Goal: Transaction & Acquisition: Purchase product/service

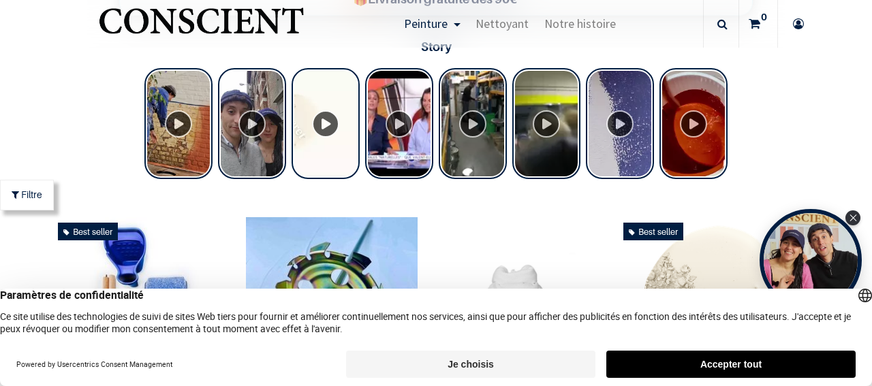
scroll to position [535, 0]
click at [859, 219] on div "Close Tolstoy widget" at bounding box center [853, 217] width 15 height 15
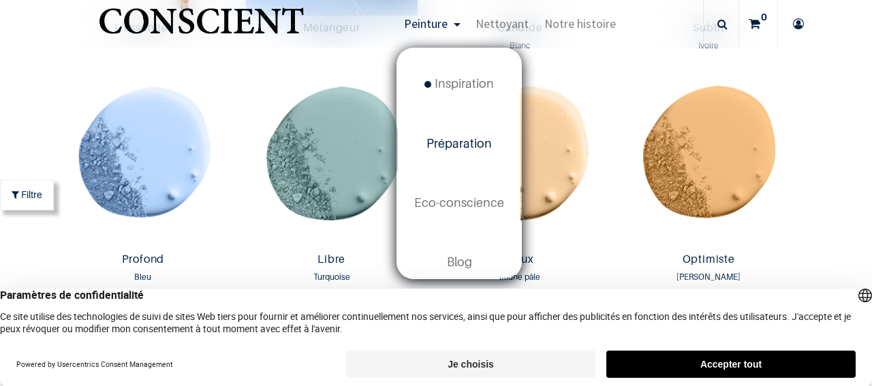
scroll to position [78, 0]
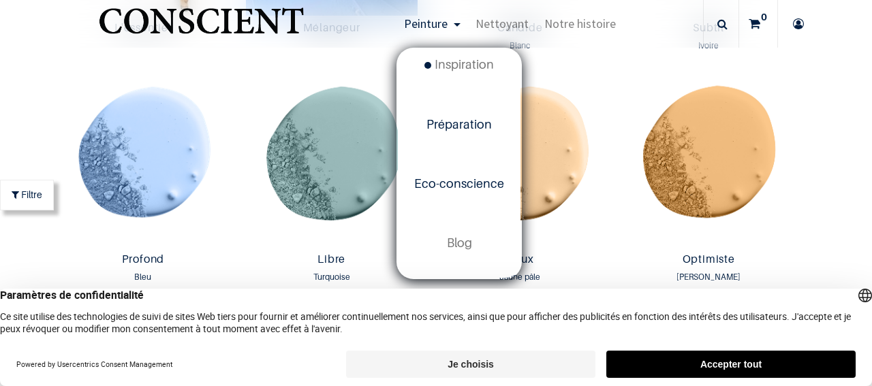
click at [478, 186] on span "Eco-conscience" at bounding box center [459, 183] width 90 height 14
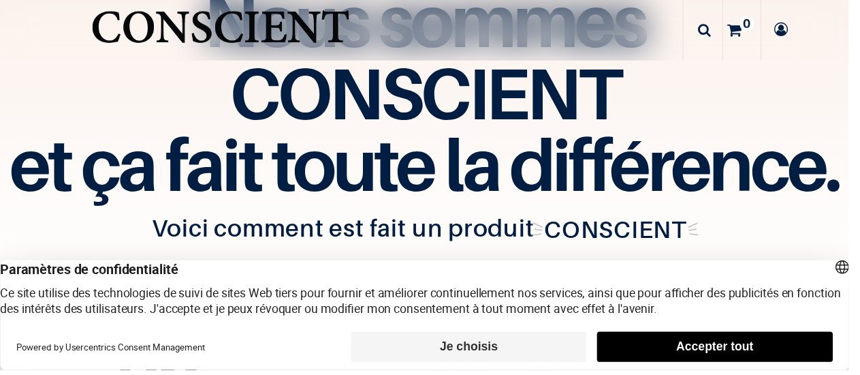
scroll to position [1988, 0]
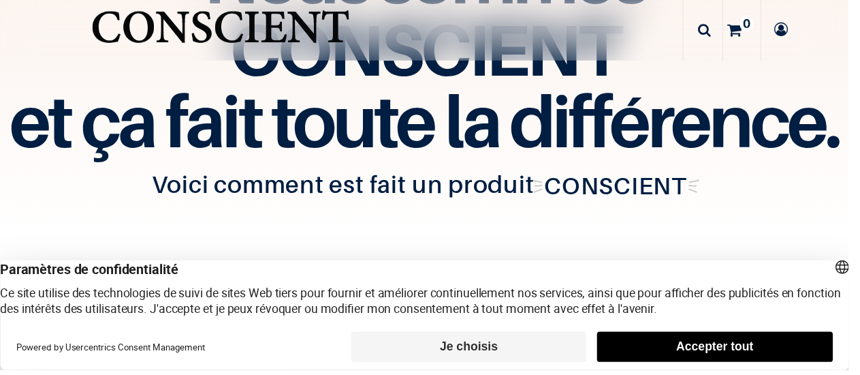
click at [778, 366] on button "Accepter tout" at bounding box center [724, 351] width 238 height 31
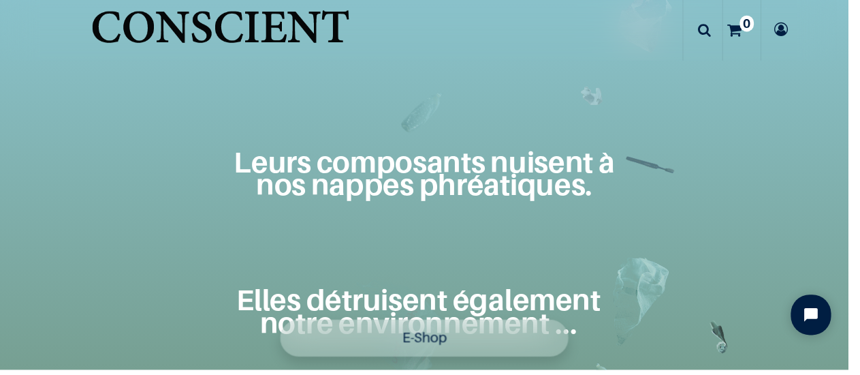
scroll to position [0, 0]
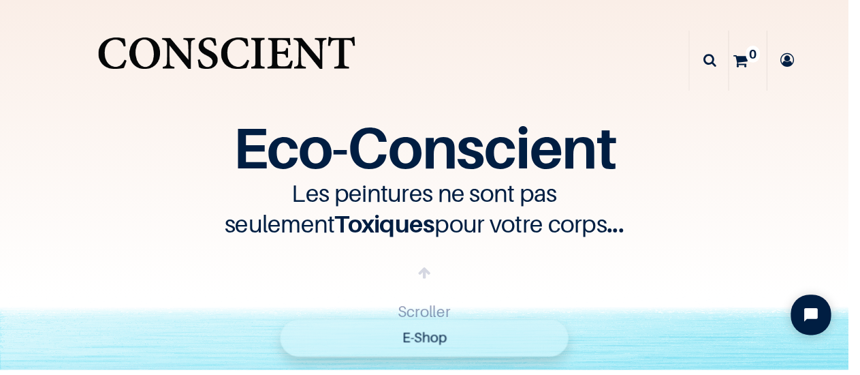
click at [298, 55] on img "Logo of Conscient" at bounding box center [229, 61] width 268 height 68
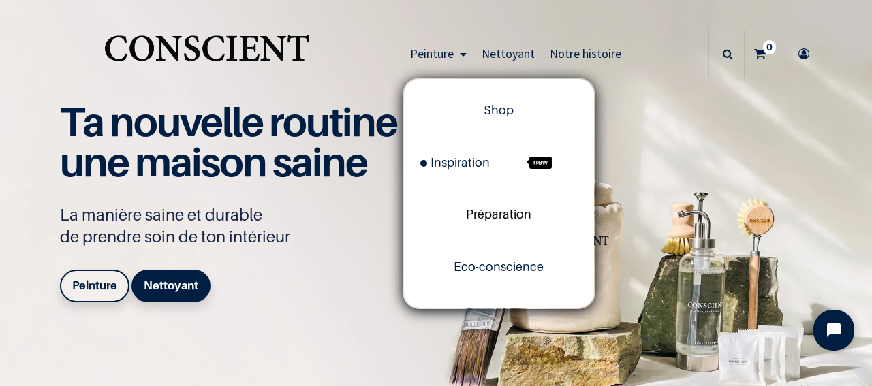
scroll to position [42, 0]
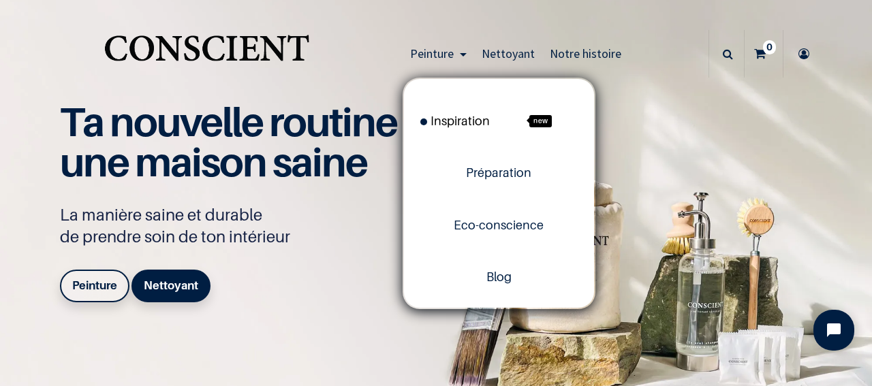
click at [476, 123] on span "Inspiration" at bounding box center [454, 121] width 69 height 14
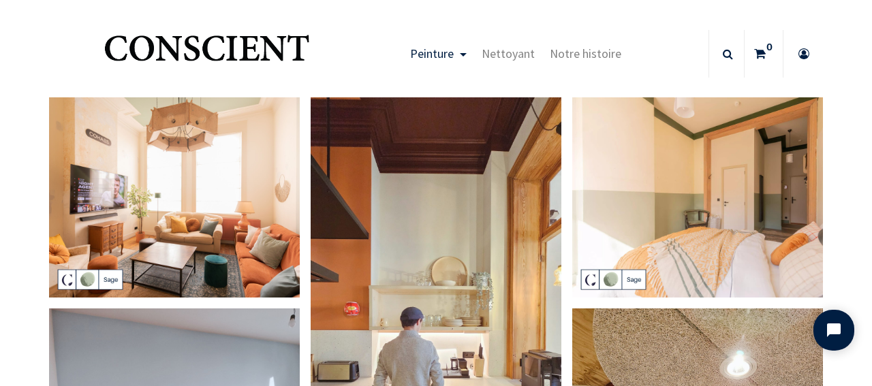
click at [690, 121] on img at bounding box center [697, 197] width 251 height 200
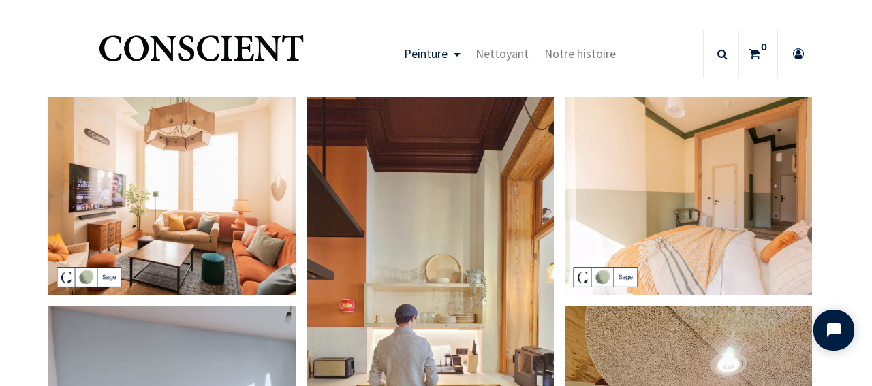
click at [690, 121] on img at bounding box center [687, 195] width 247 height 197
click at [0, 0] on div at bounding box center [0, 0] width 0 height 0
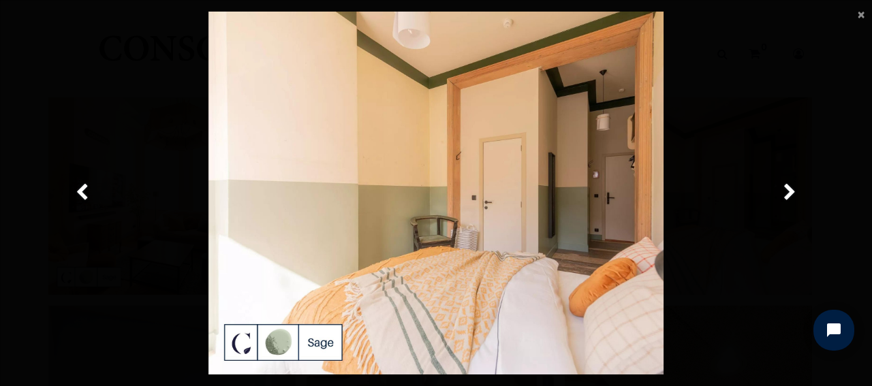
click at [690, 121] on div at bounding box center [436, 194] width 832 height 364
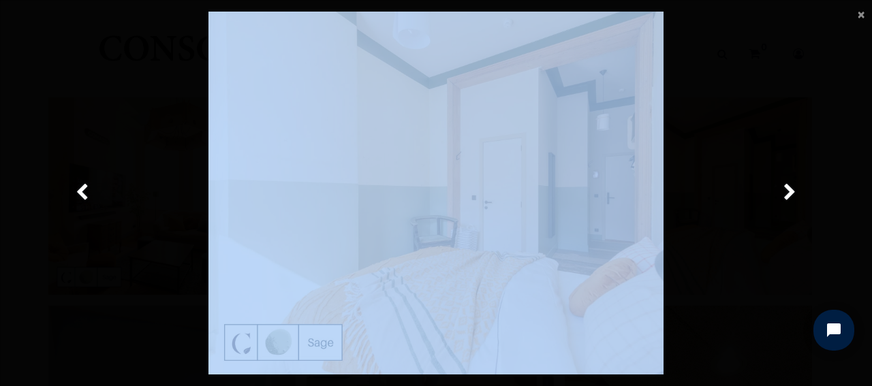
click at [690, 121] on div at bounding box center [436, 194] width 832 height 364
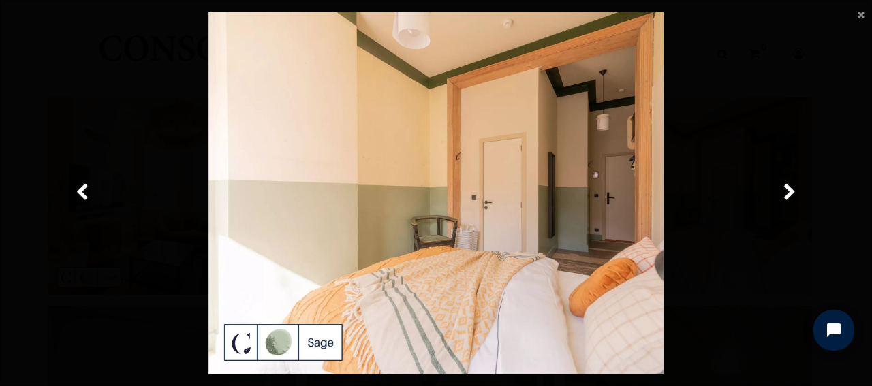
click at [690, 121] on div at bounding box center [436, 194] width 832 height 364
click at [616, 119] on img at bounding box center [435, 194] width 455 height 364
click at [627, 118] on img at bounding box center [435, 194] width 455 height 364
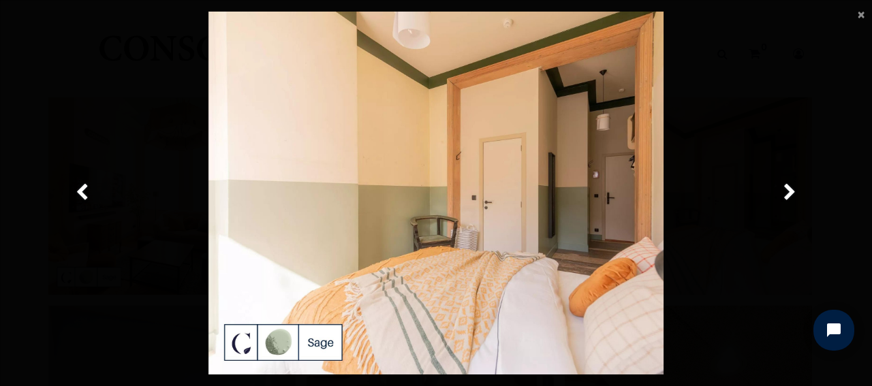
click at [630, 101] on img at bounding box center [435, 194] width 455 height 364
click at [539, 133] on img at bounding box center [435, 194] width 455 height 364
click at [857, 20] on span "×" at bounding box center [860, 14] width 7 height 18
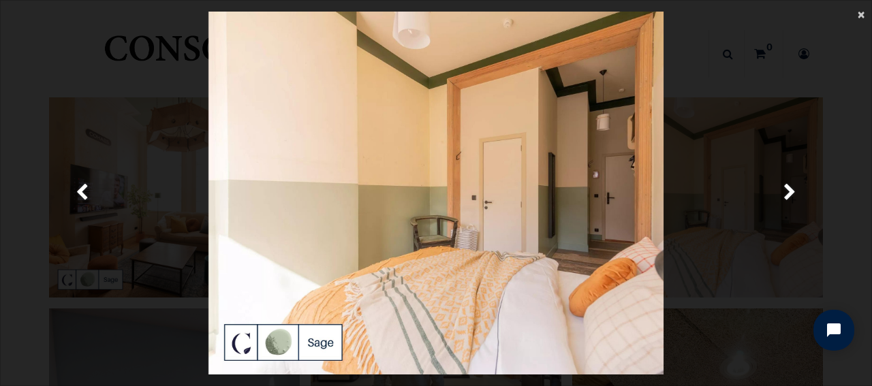
click at [857, 20] on span "×" at bounding box center [860, 14] width 7 height 18
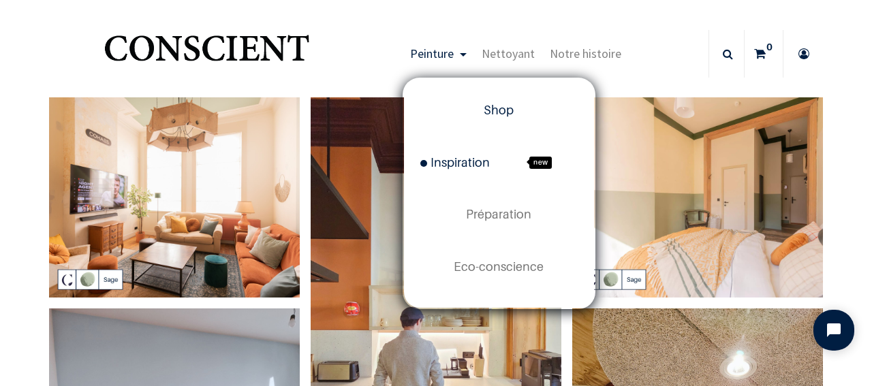
click at [486, 119] on link "Shop" at bounding box center [499, 110] width 190 height 52
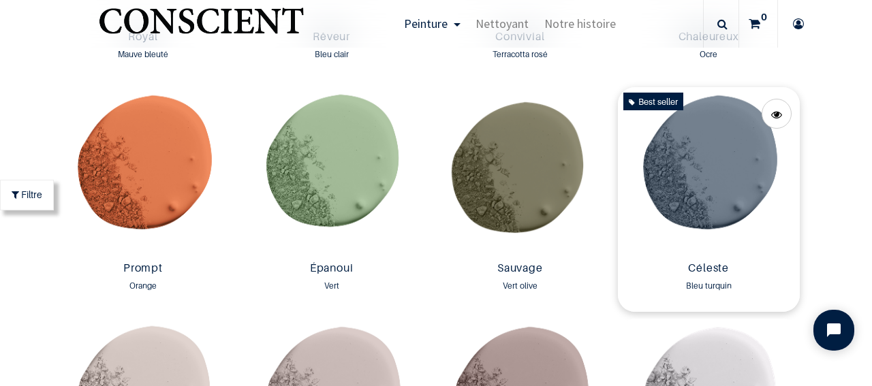
scroll to position [1825, 0]
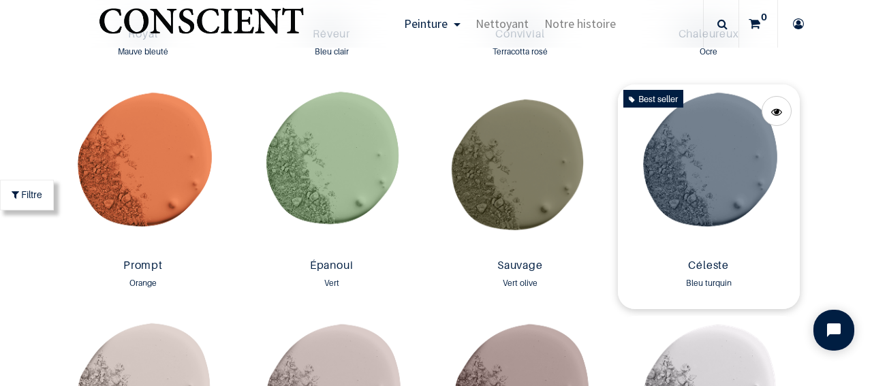
click at [693, 170] on img at bounding box center [709, 168] width 182 height 169
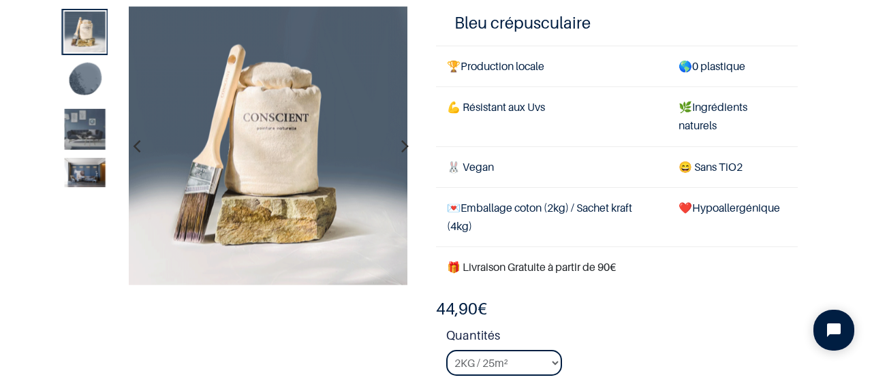
scroll to position [93, 0]
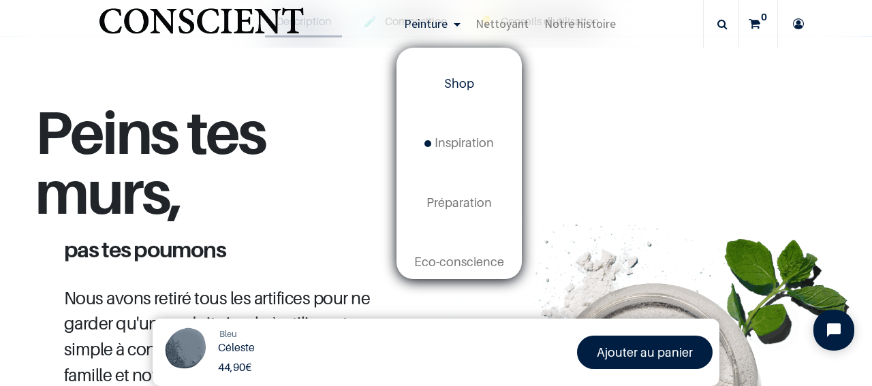
click at [467, 86] on span "Shop" at bounding box center [459, 83] width 30 height 14
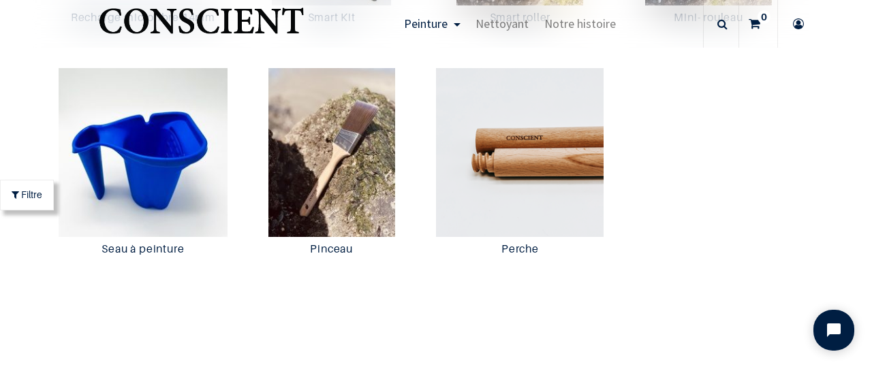
scroll to position [2768, 0]
